Goal: Check status: Check status

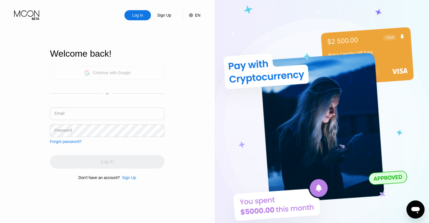
drag, startPoint x: 100, startPoint y: 71, endPoint x: 145, endPoint y: 67, distance: 44.7
click at [101, 71] on div "Continue with Google" at bounding box center [112, 72] width 38 height 5
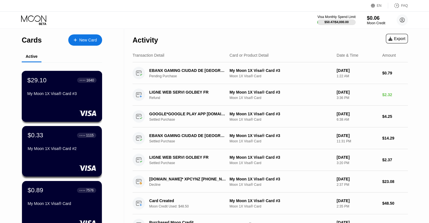
click at [46, 103] on div "$29.10 ● ● ● ● 1640 My Moon 1X Visa® Card #3" at bounding box center [62, 96] width 81 height 51
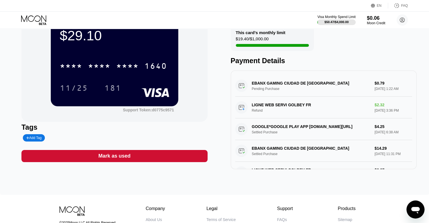
drag, startPoint x: 371, startPoint y: 106, endPoint x: 388, endPoint y: 107, distance: 17.2
click at [388, 107] on div "LIGNE WEB SERVI GOLBEY FR Refund $2.32 [DATE] 3:36 PM" at bounding box center [323, 108] width 177 height 22
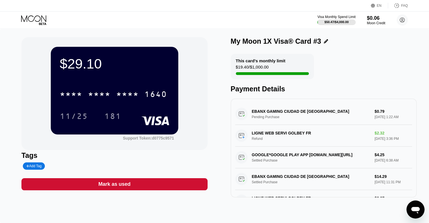
click at [382, 53] on div "My Moon 1X Visa® Card #3 This card’s monthly limit $19.40 / $1,000.00 Payment D…" at bounding box center [324, 117] width 186 height 160
click at [365, 62] on div "This card’s monthly limit $19.40 / $1,000.00 Payment Details" at bounding box center [324, 73] width 186 height 39
click at [372, 55] on div "This card’s monthly limit $19.40 / $1,000.00 Payment Details" at bounding box center [324, 73] width 186 height 39
